Goal: Find specific page/section: Find specific page/section

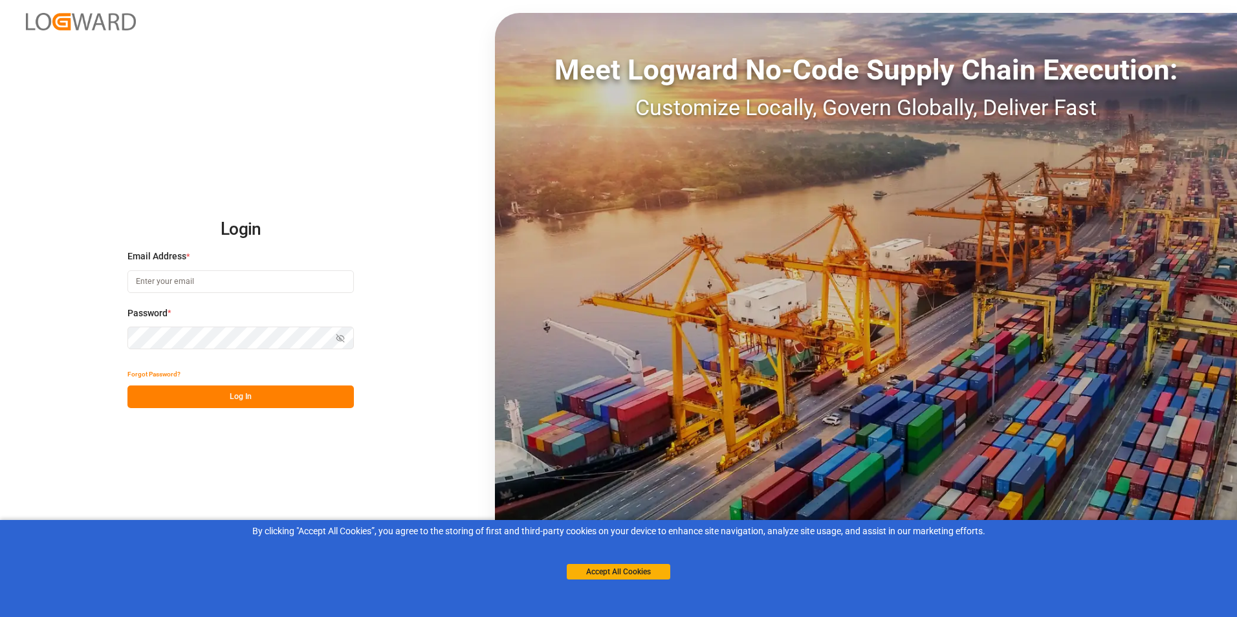
type input "[PERSON_NAME][EMAIL_ADDRESS][DOMAIN_NAME]"
click at [242, 392] on button "Log In" at bounding box center [240, 397] width 227 height 23
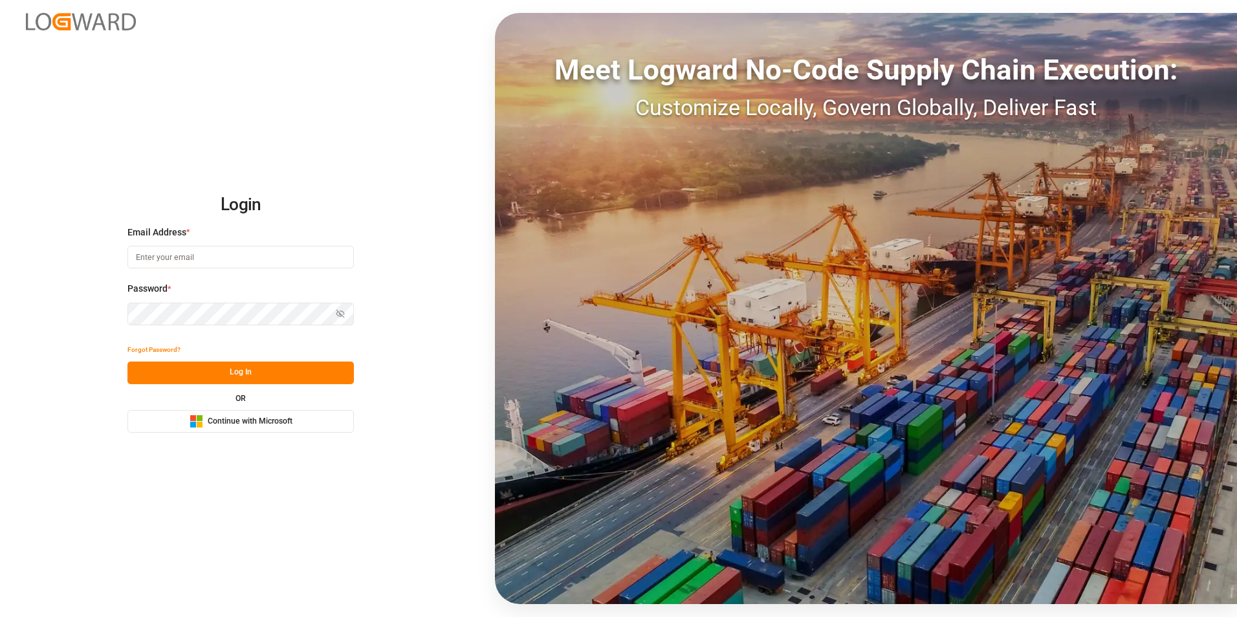
type input "[PERSON_NAME][EMAIL_ADDRESS][DOMAIN_NAME]"
click at [238, 370] on button "Log In" at bounding box center [240, 373] width 227 height 23
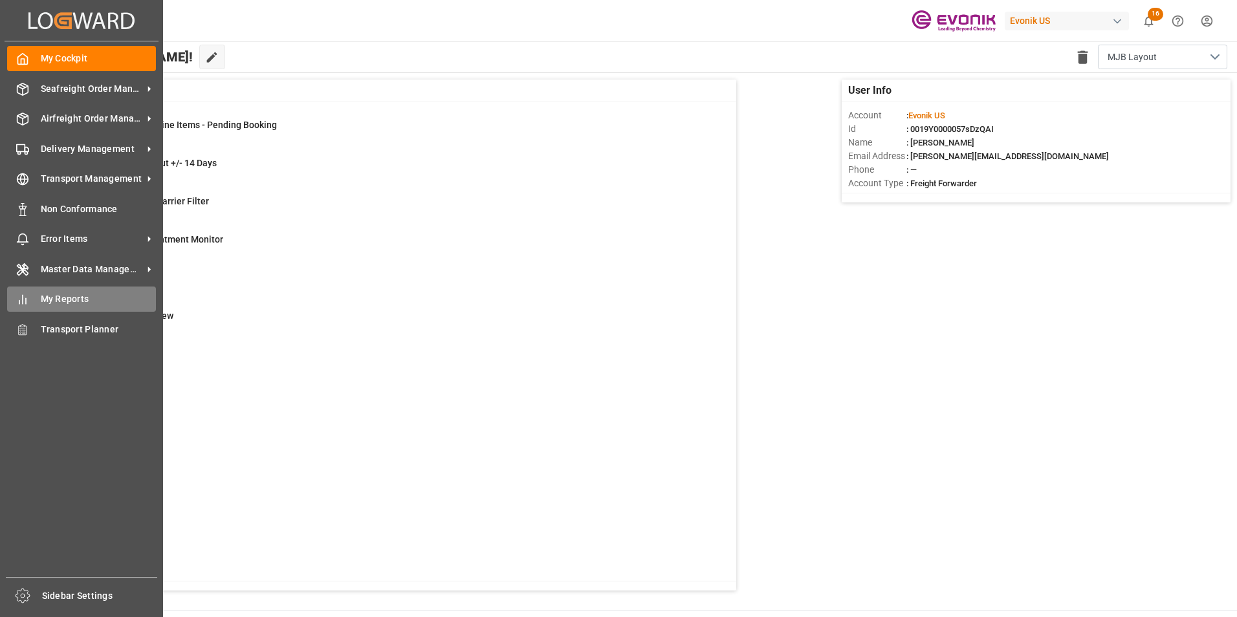
click at [69, 299] on span "My Reports" at bounding box center [99, 300] width 116 height 14
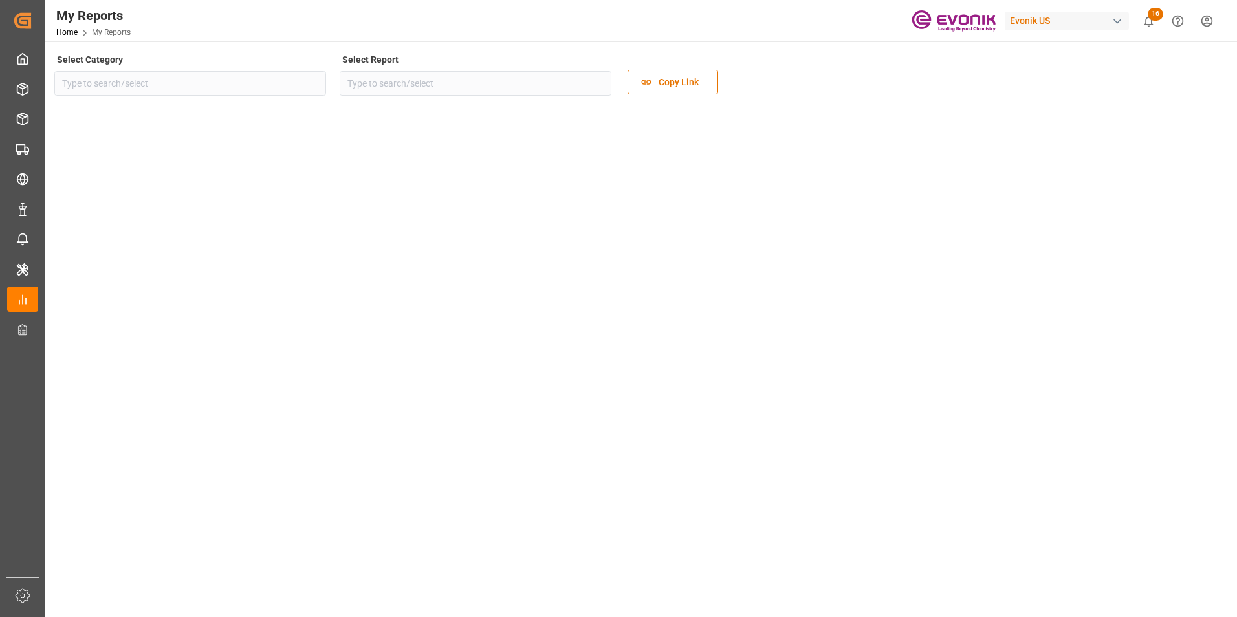
type input "Allocation"
type input "Allocation Management Admin Dashboard"
click at [312, 80] on icon "open menu" at bounding box center [313, 84] width 16 height 16
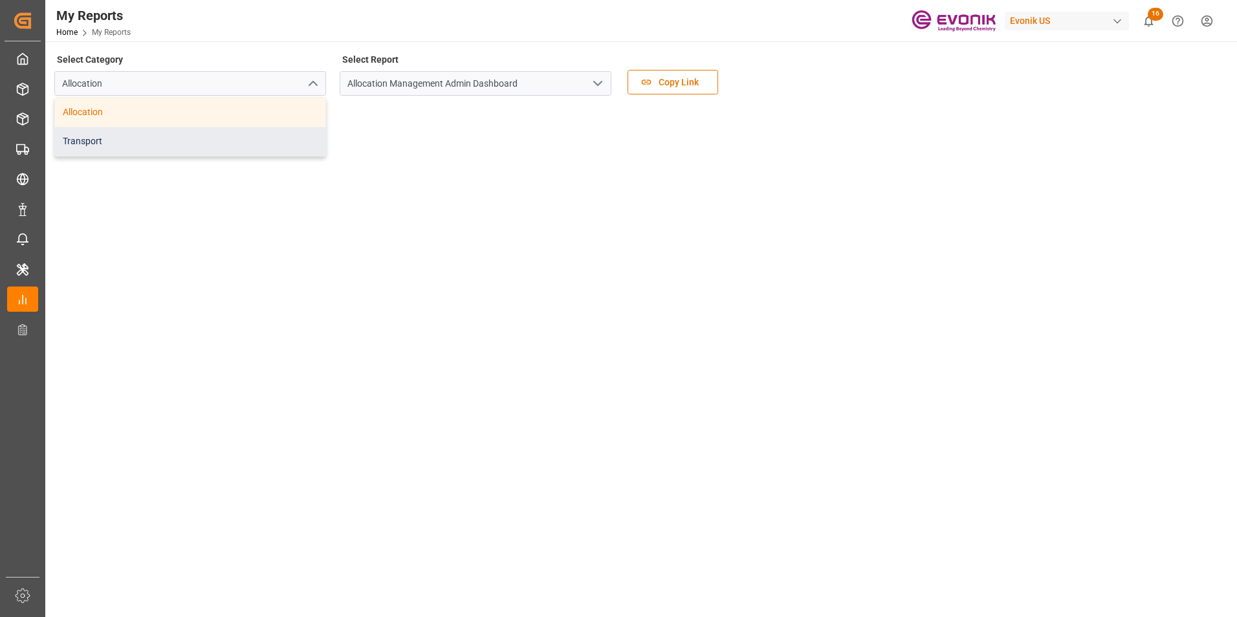
click at [100, 141] on div "Transport" at bounding box center [190, 141] width 271 height 29
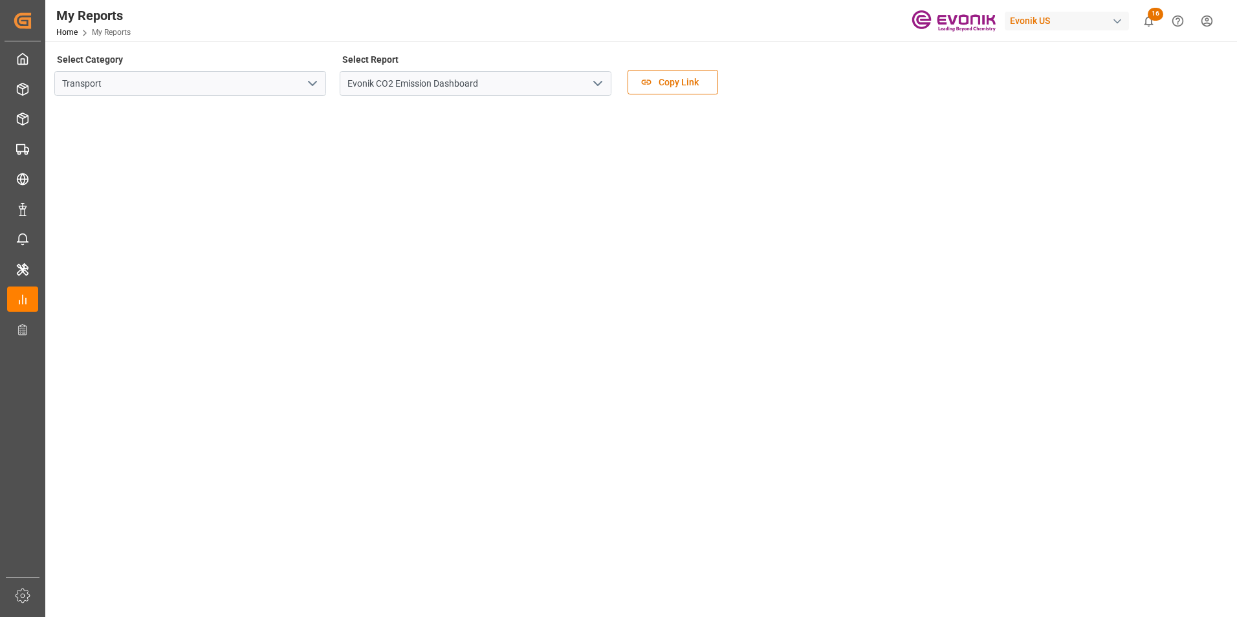
click at [598, 82] on icon "open menu" at bounding box center [598, 84] width 16 height 16
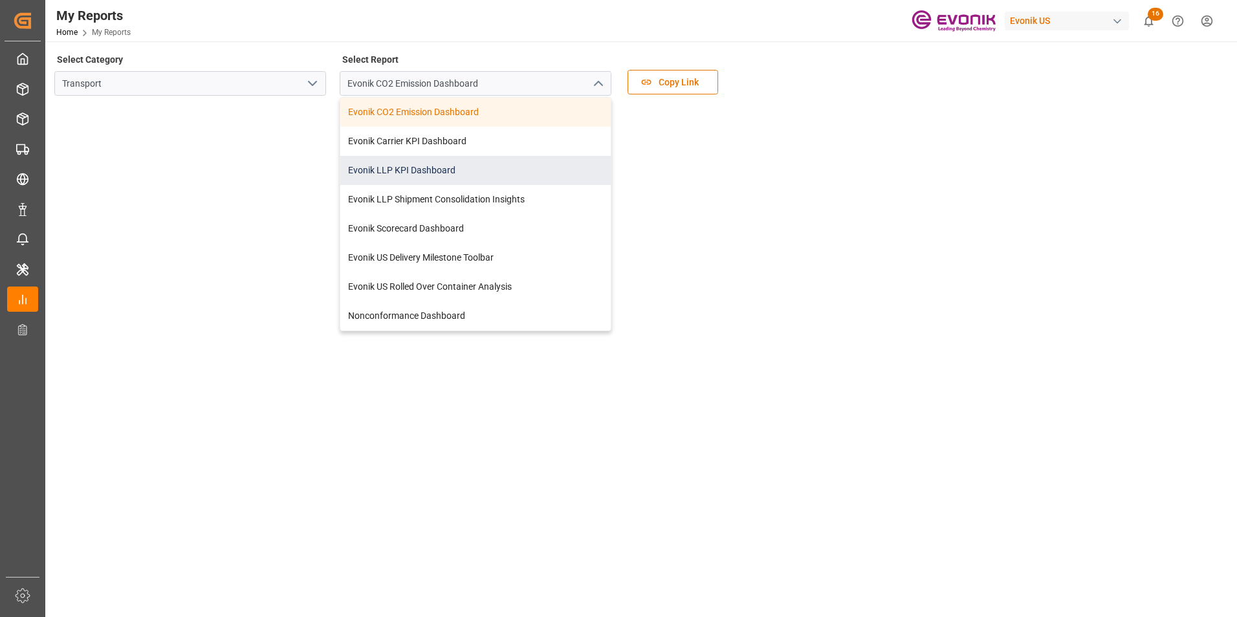
click at [391, 169] on div "Evonik LLP KPI Dashboard" at bounding box center [475, 170] width 271 height 29
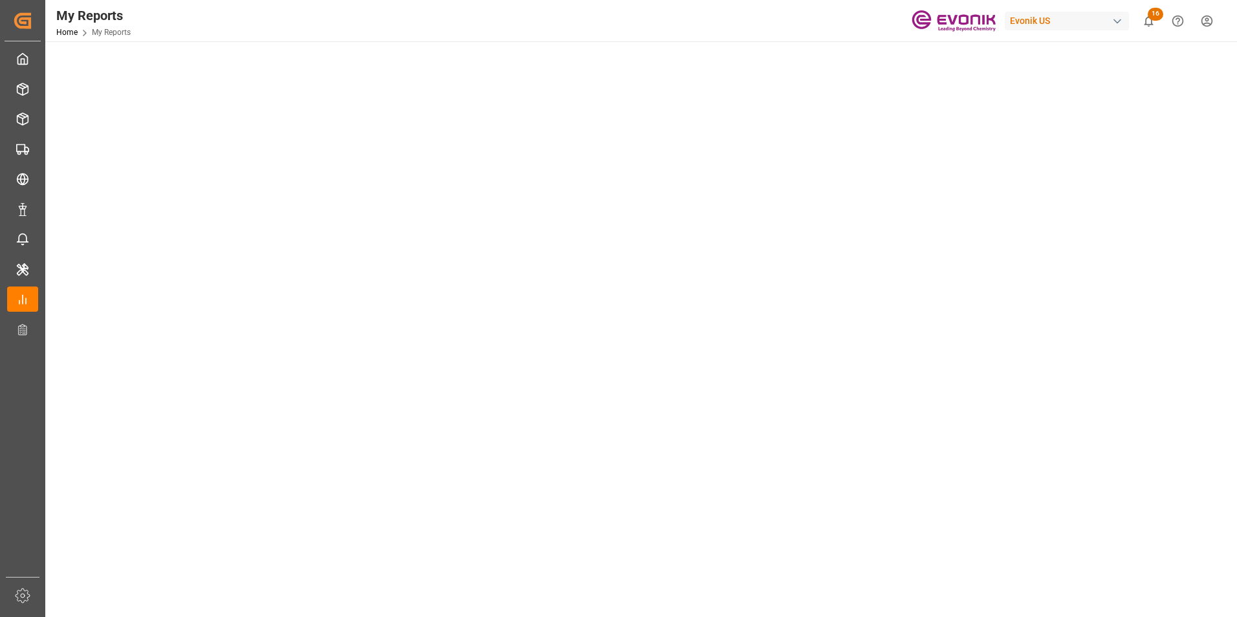
scroll to position [65, 0]
